Goal: Task Accomplishment & Management: Manage account settings

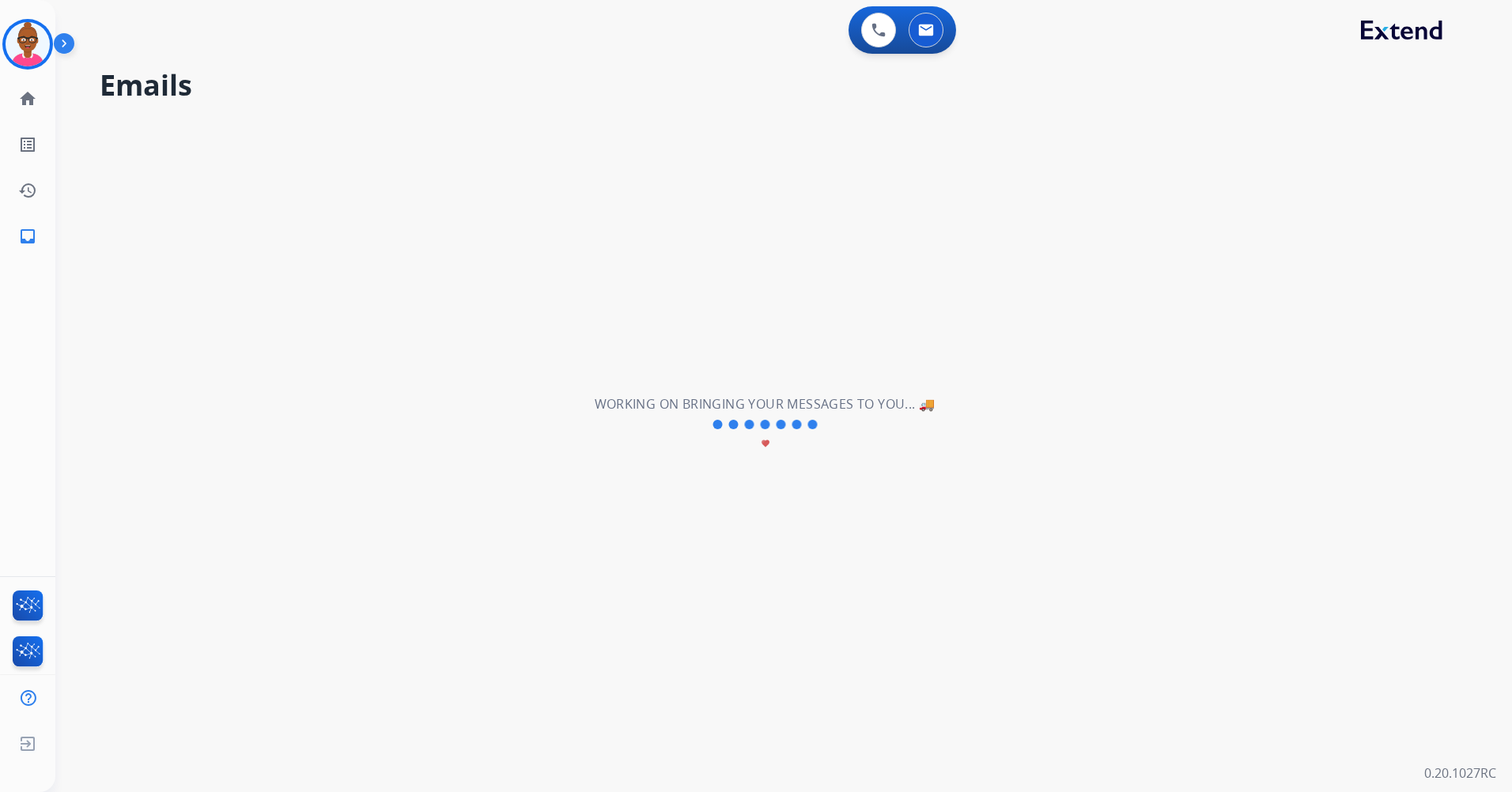
select select "**********"
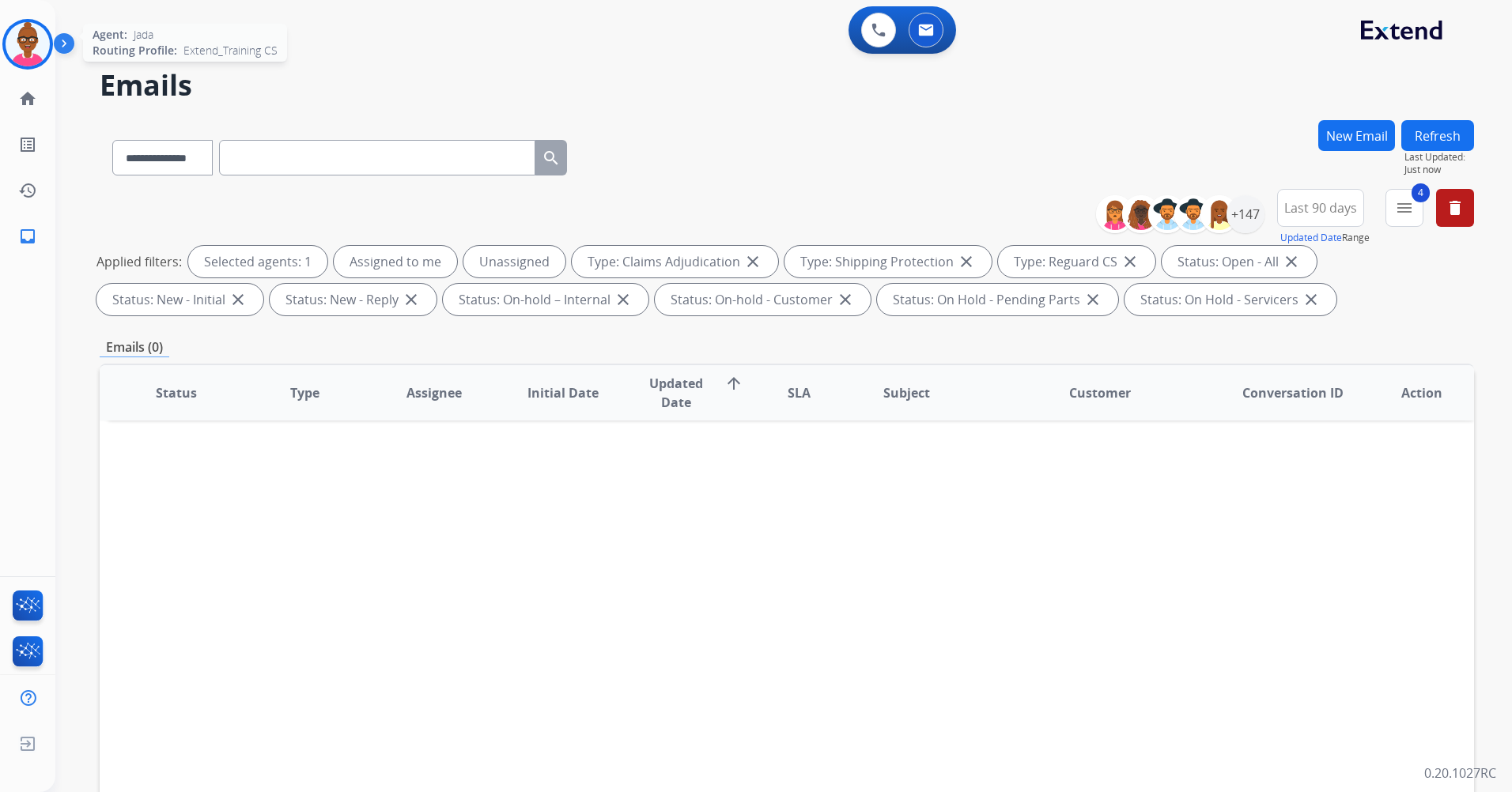
click at [25, 52] on img at bounding box center [27, 44] width 44 height 44
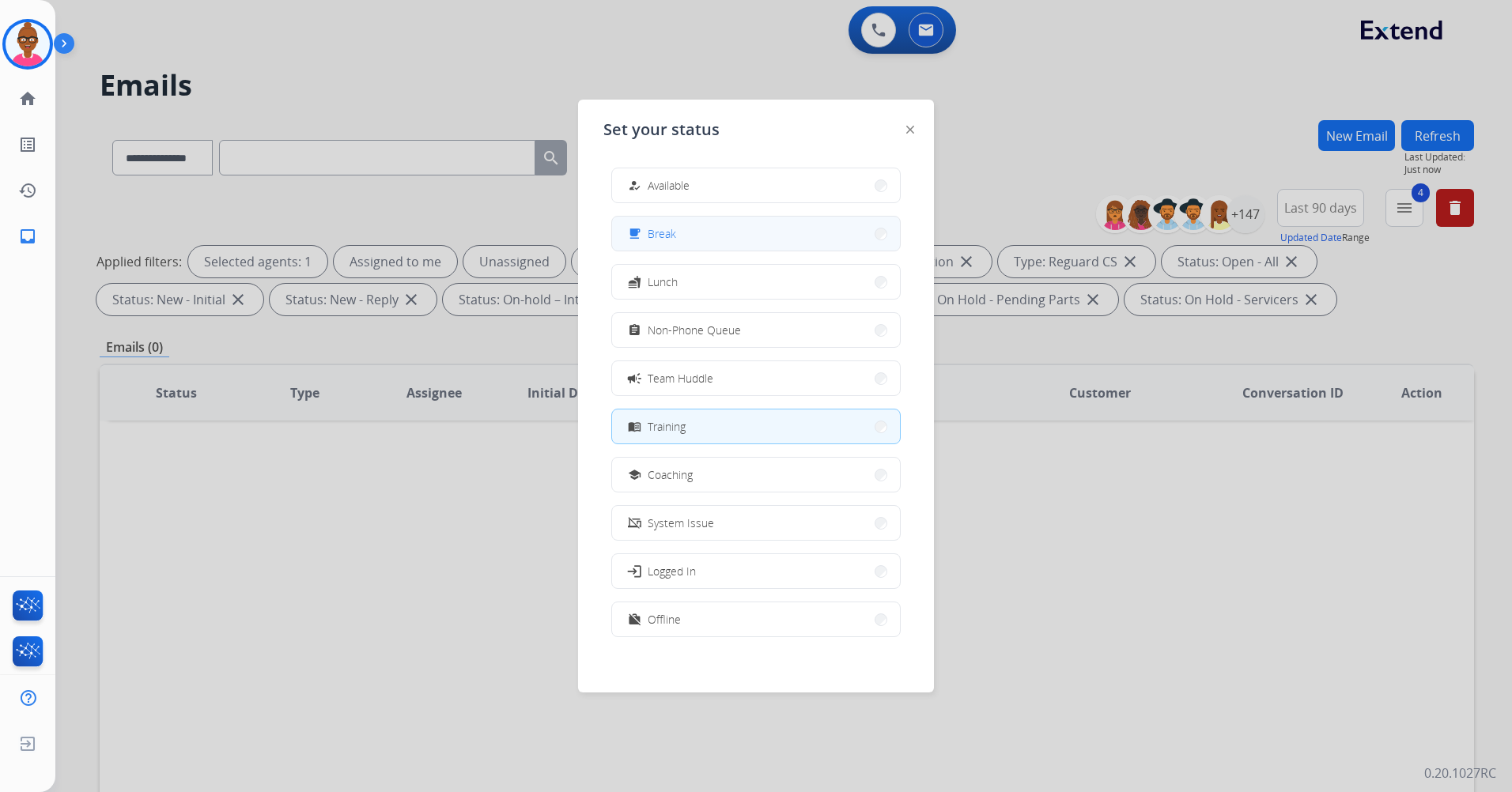
click at [738, 235] on button "free_breakfast Break" at bounding box center [756, 234] width 288 height 34
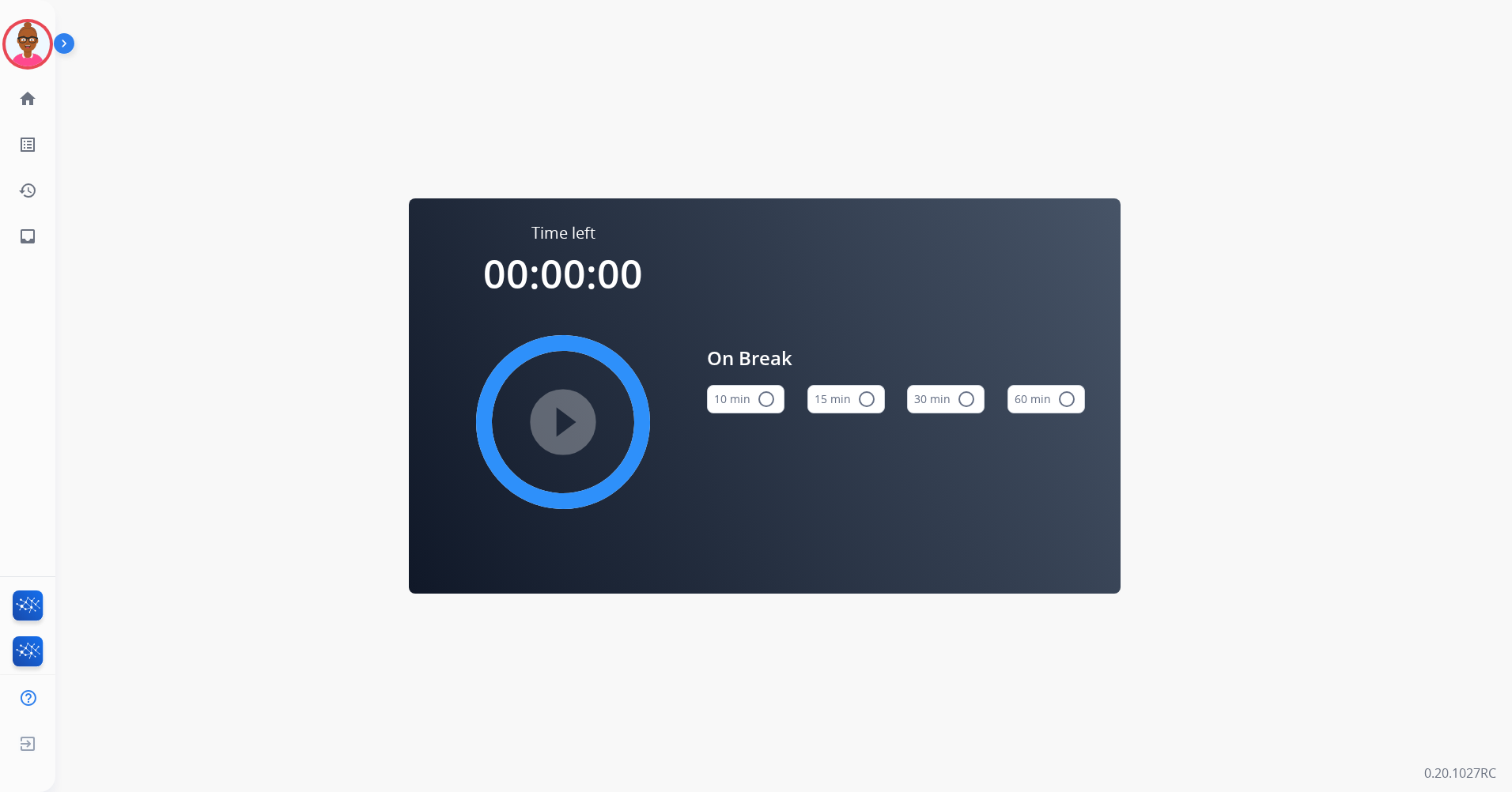
click at [859, 395] on mat-icon "radio_button_unchecked" at bounding box center [867, 400] width 19 height 19
click at [572, 430] on mat-icon "play_circle_filled" at bounding box center [563, 422] width 19 height 19
click at [29, 56] on img at bounding box center [27, 44] width 44 height 44
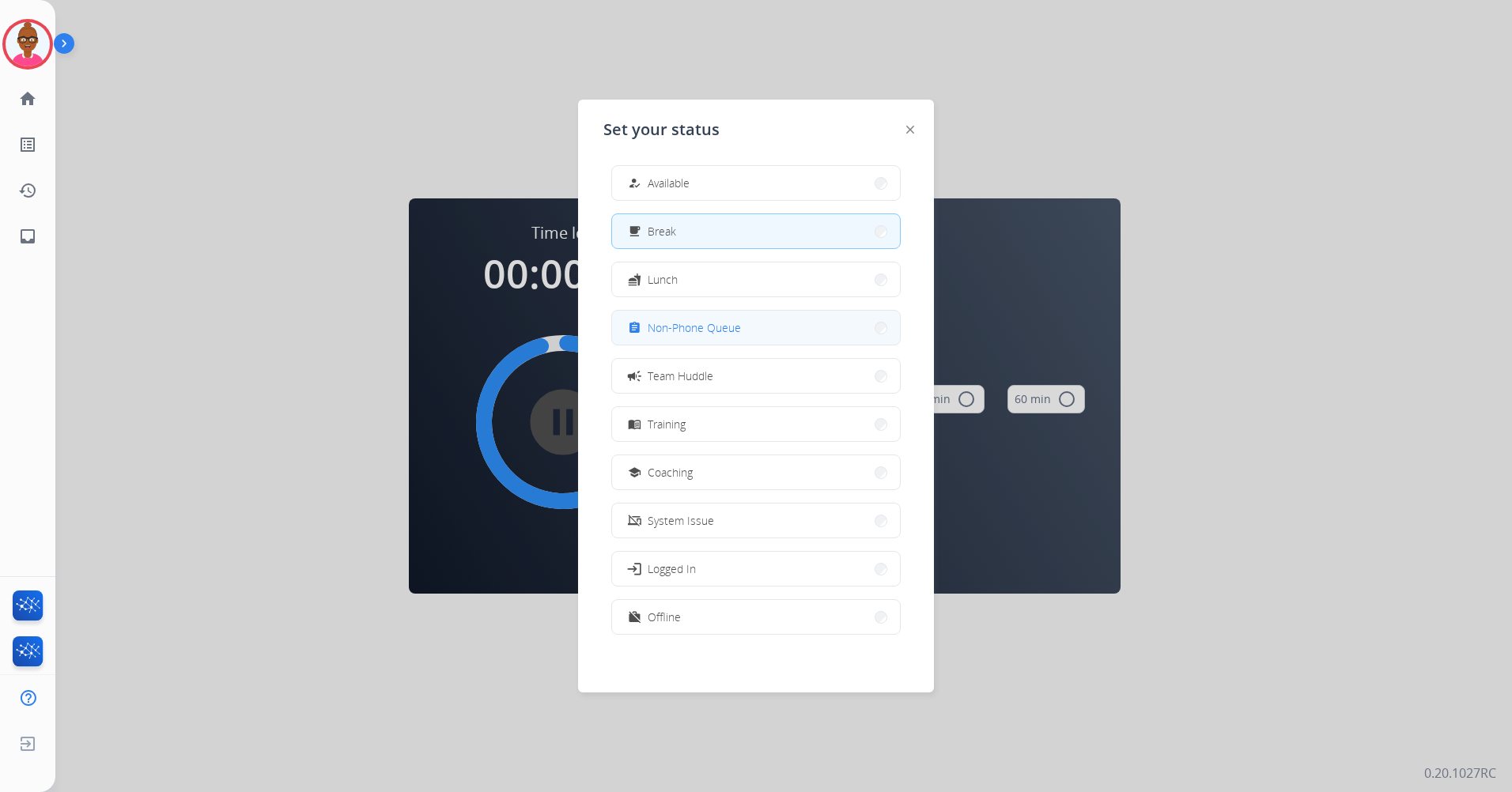
scroll to position [4, 0]
click at [850, 424] on button "menu_book Training" at bounding box center [756, 421] width 288 height 34
